Goal: Information Seeking & Learning: Learn about a topic

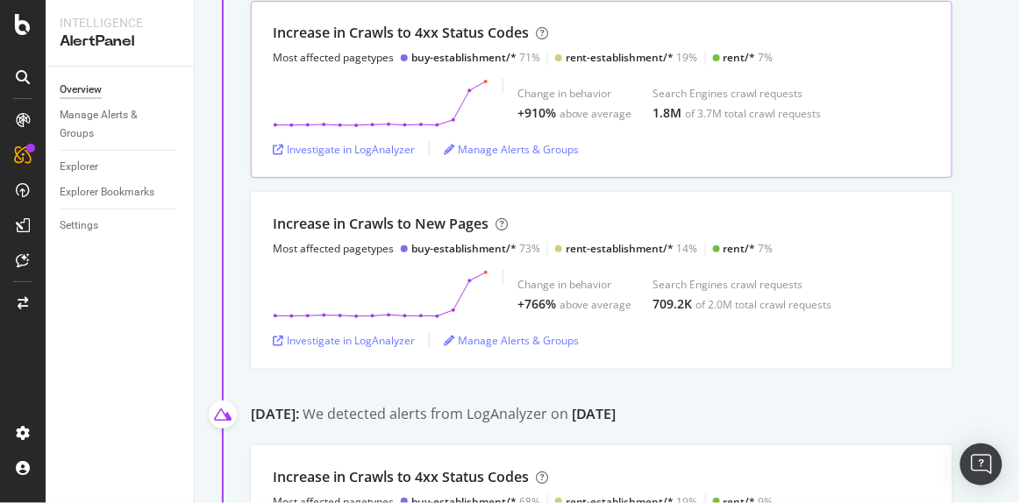
scroll to position [272, 0]
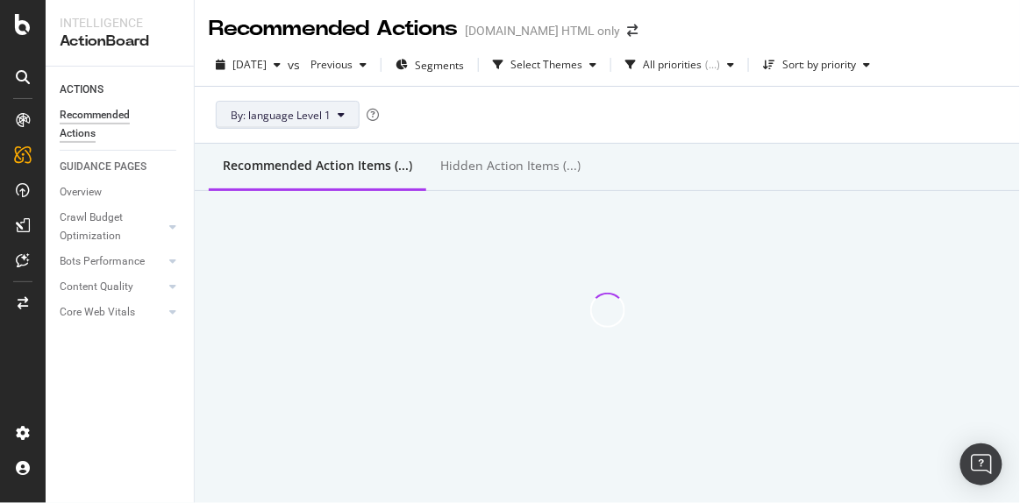
click at [289, 108] on span "By: language Level 1" at bounding box center [281, 115] width 100 height 15
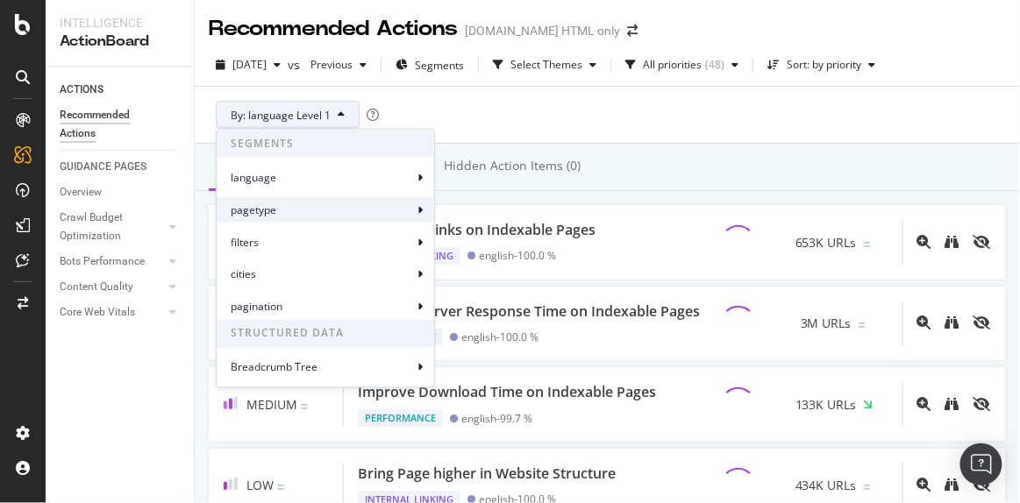
click at [356, 207] on span "pagetype" at bounding box center [322, 210] width 182 height 16
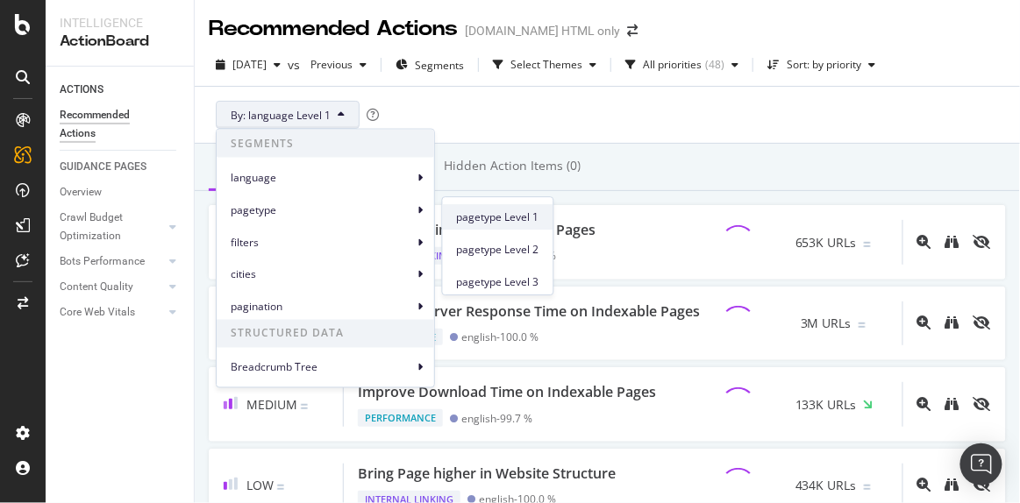
click at [529, 210] on span "pagetype Level 1" at bounding box center [498, 218] width 82 height 16
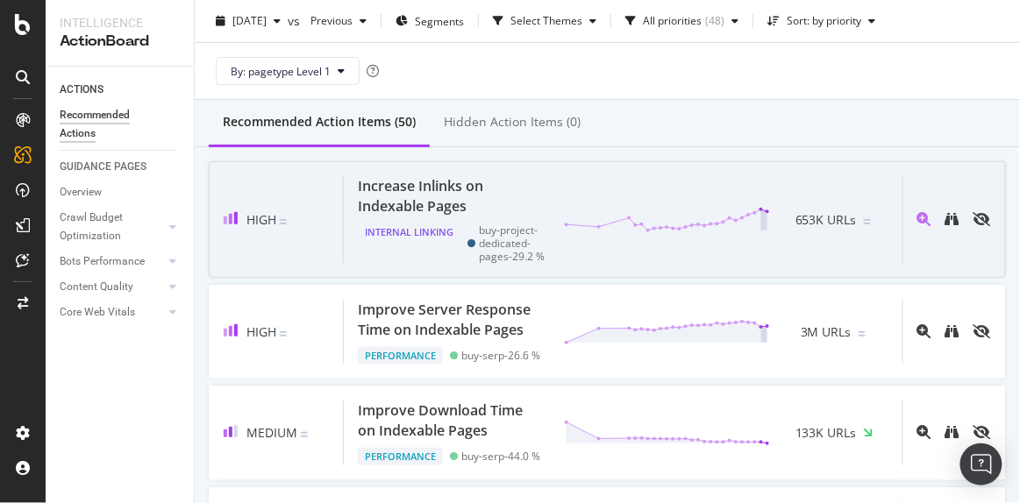
scroll to position [46, 0]
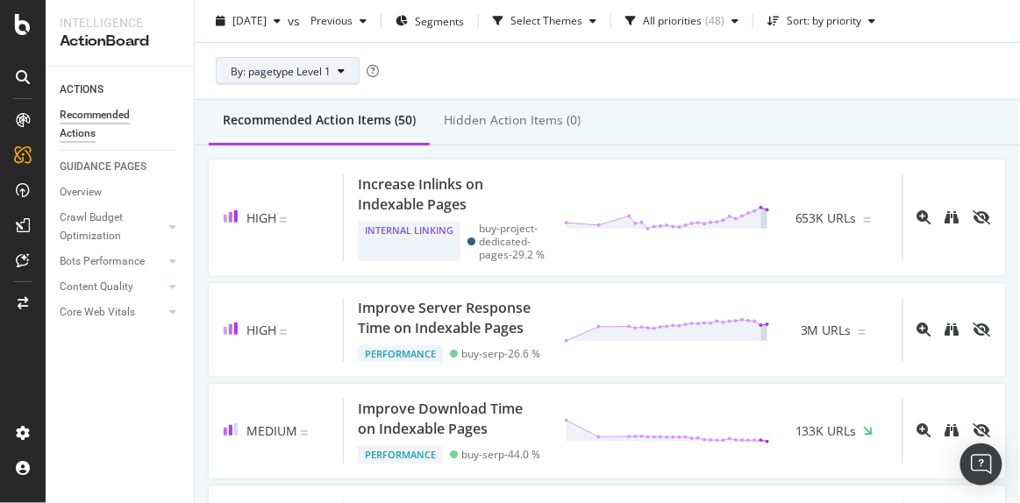
click at [327, 74] on span "By: pagetype Level 1" at bounding box center [281, 70] width 100 height 15
click at [522, 82] on div "By: pagetype Level 1" at bounding box center [607, 71] width 797 height 56
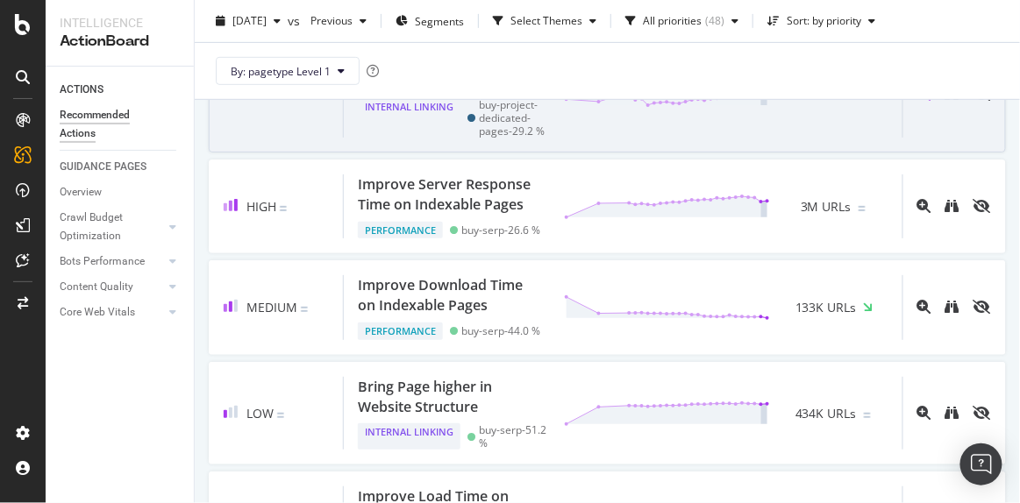
scroll to position [0, 0]
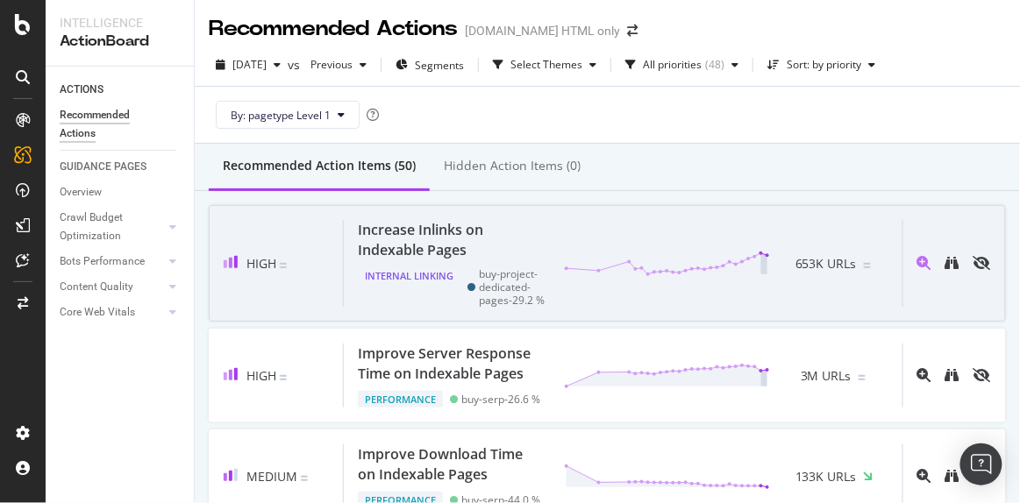
click at [435, 246] on div "Increase Inlinks on Indexable Pages" at bounding box center [450, 240] width 185 height 40
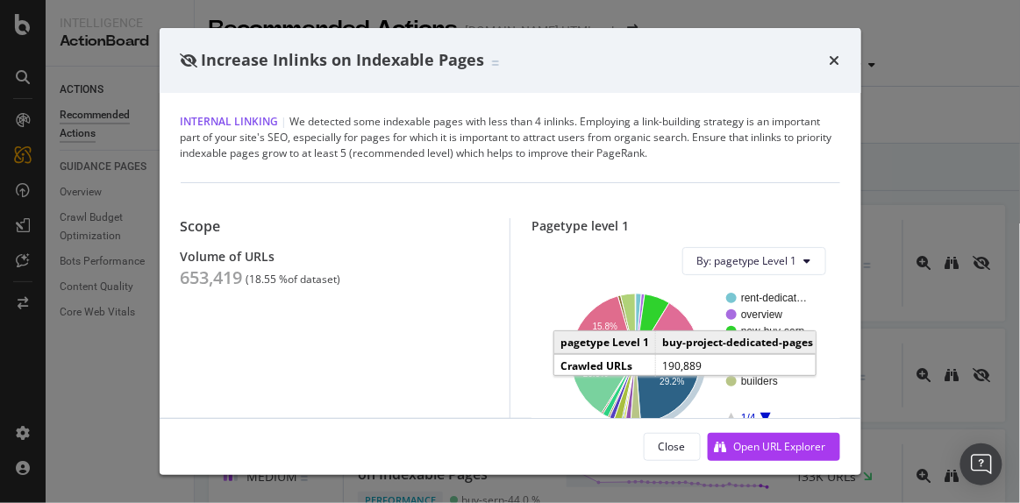
click at [673, 375] on icon "A chart." at bounding box center [668, 380] width 65 height 86
click at [413, 194] on div "Scope Volume of URLs 653,419 ( 18.55 % of dataset ) Pagetype level 1 By: pagety…" at bounding box center [510, 311] width 659 height 259
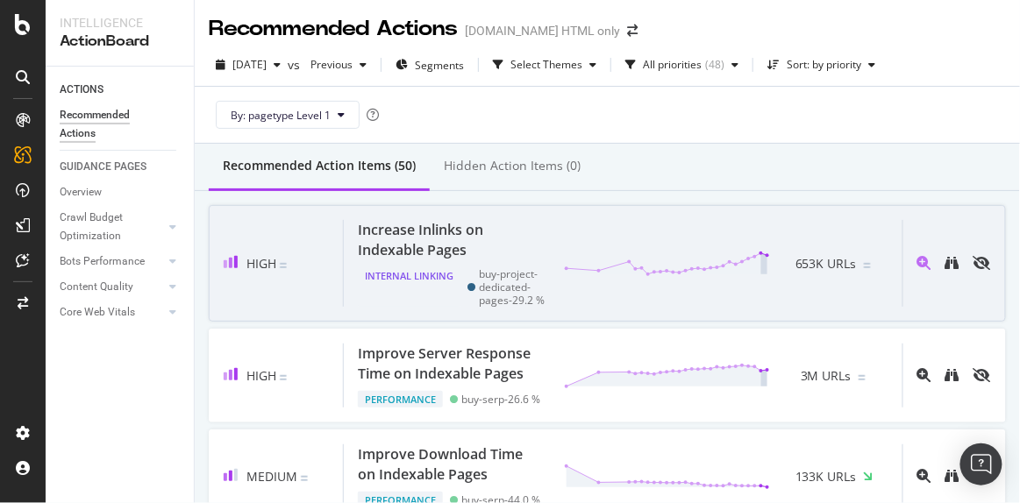
click at [411, 279] on div "Internal Linking" at bounding box center [409, 286] width 103 height 39
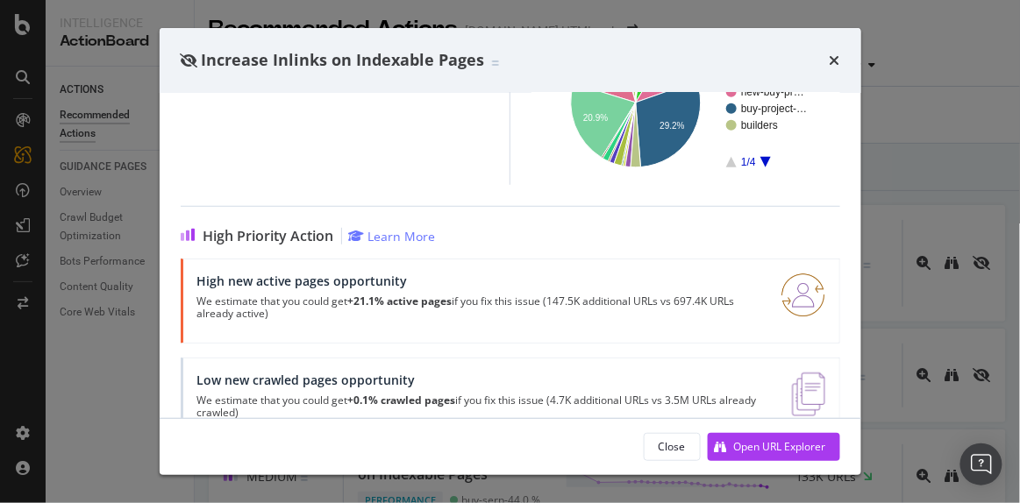
scroll to position [299, 0]
